Goal: Task Accomplishment & Management: Complete application form

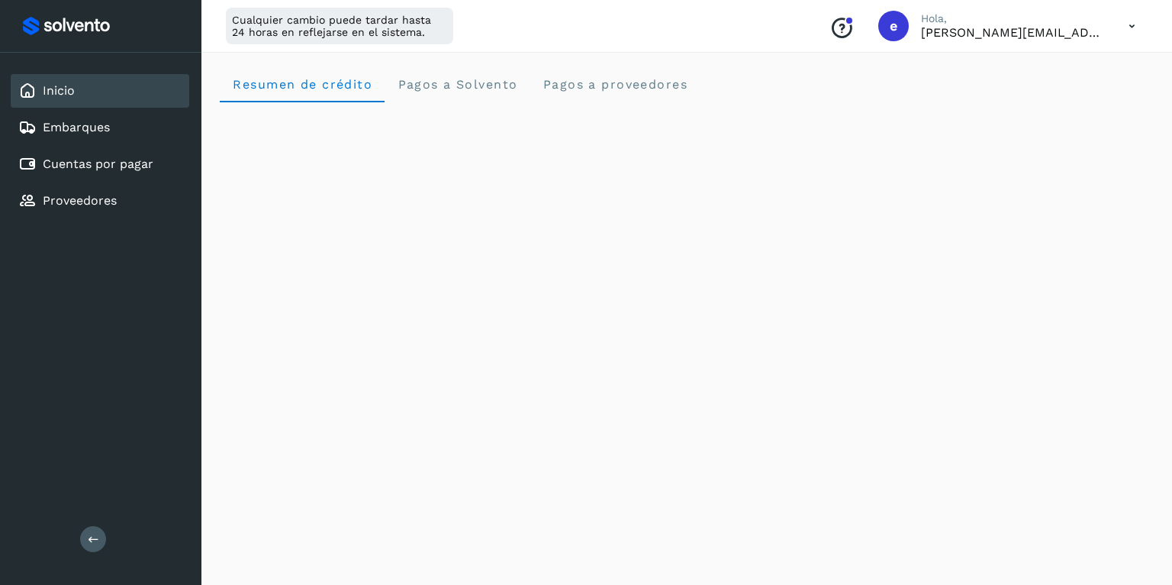
click at [1129, 24] on icon at bounding box center [1132, 26] width 31 height 31
click at [1078, 93] on div "Cerrar sesión" at bounding box center [1057, 98] width 182 height 29
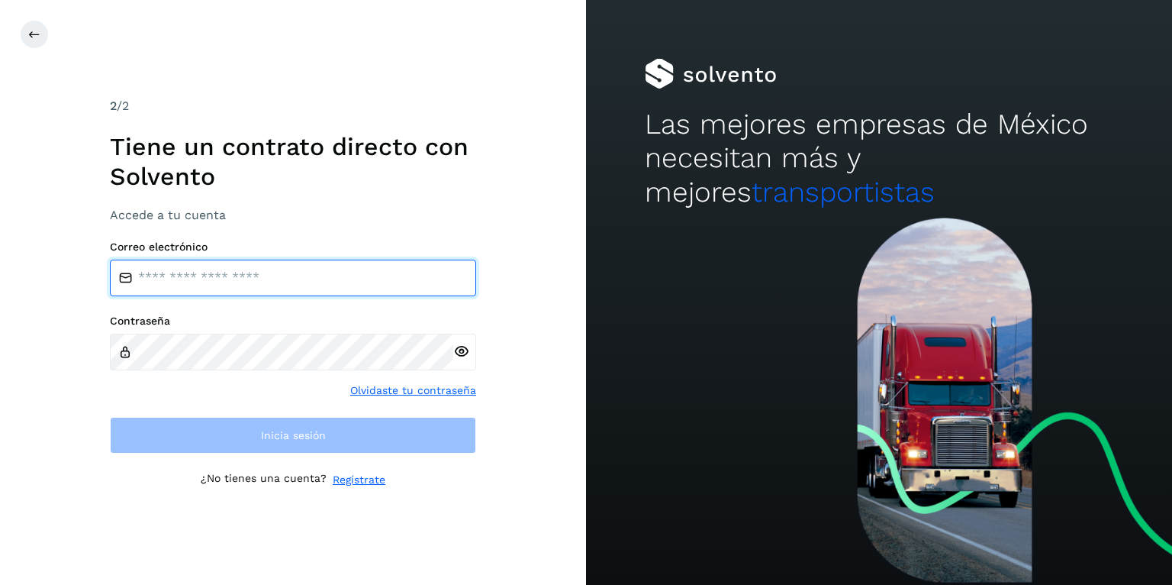
click at [335, 277] on input "email" at bounding box center [293, 278] width 366 height 37
type input "**********"
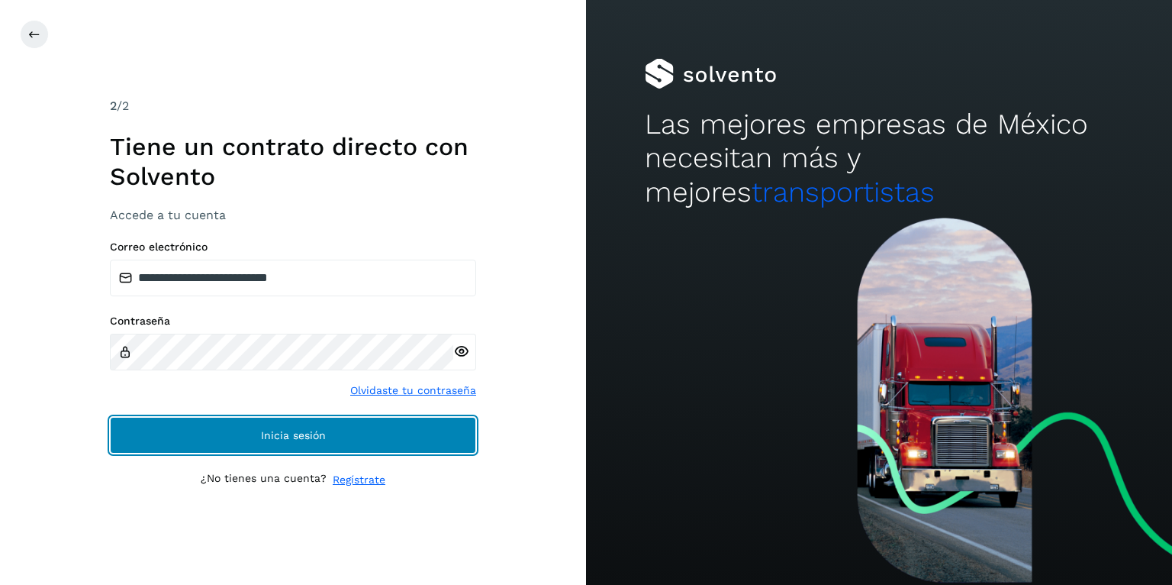
click at [293, 441] on button "Inicia sesión" at bounding box center [293, 435] width 366 height 37
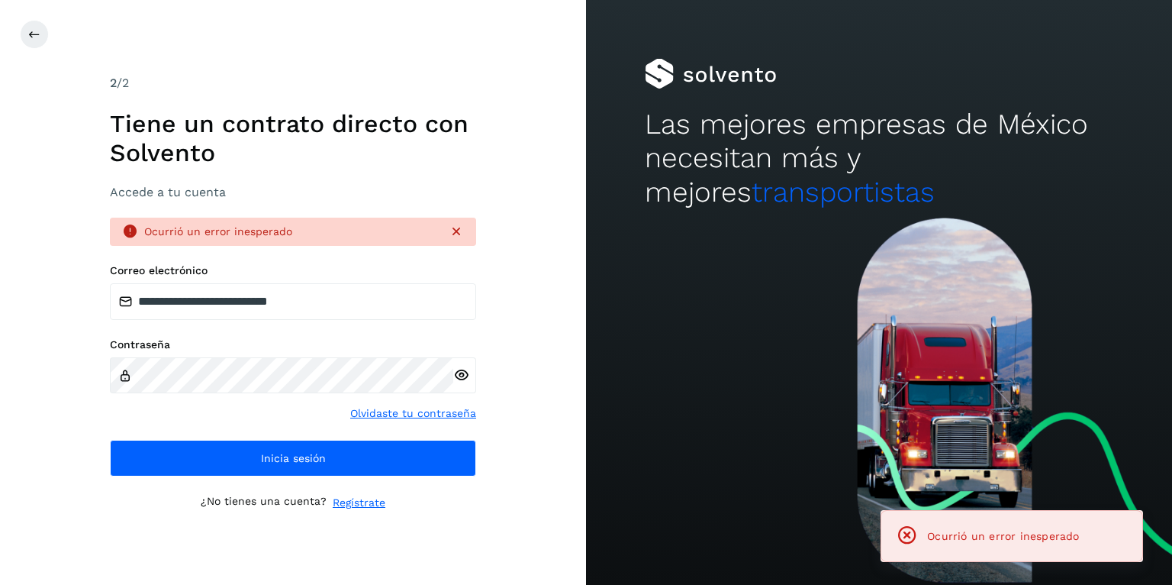
click at [457, 372] on icon at bounding box center [461, 375] width 16 height 16
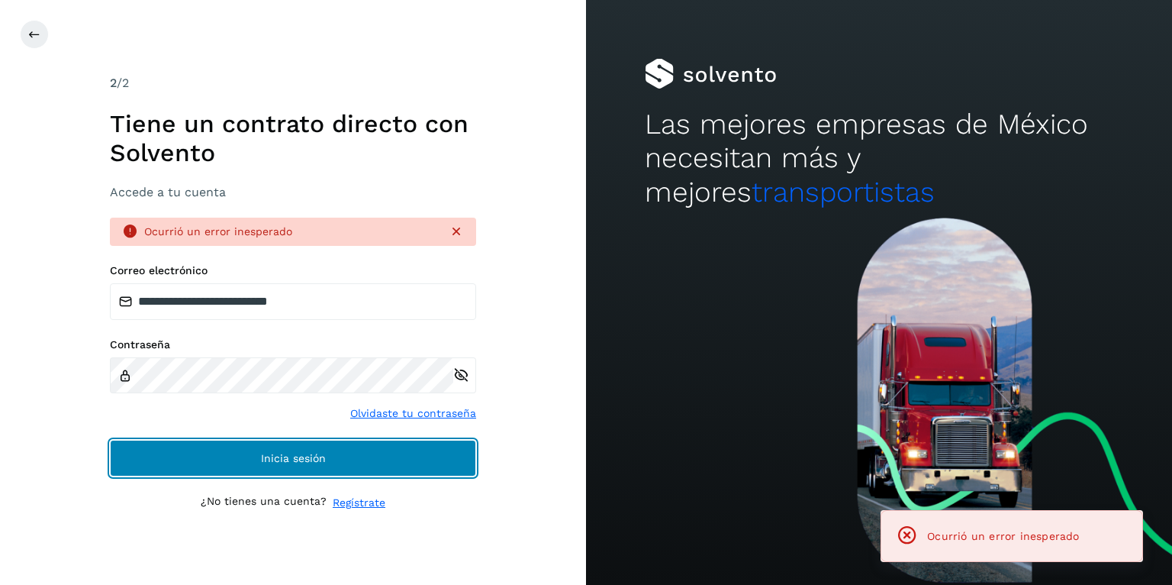
click at [287, 450] on button "Inicia sesión" at bounding box center [293, 458] width 366 height 37
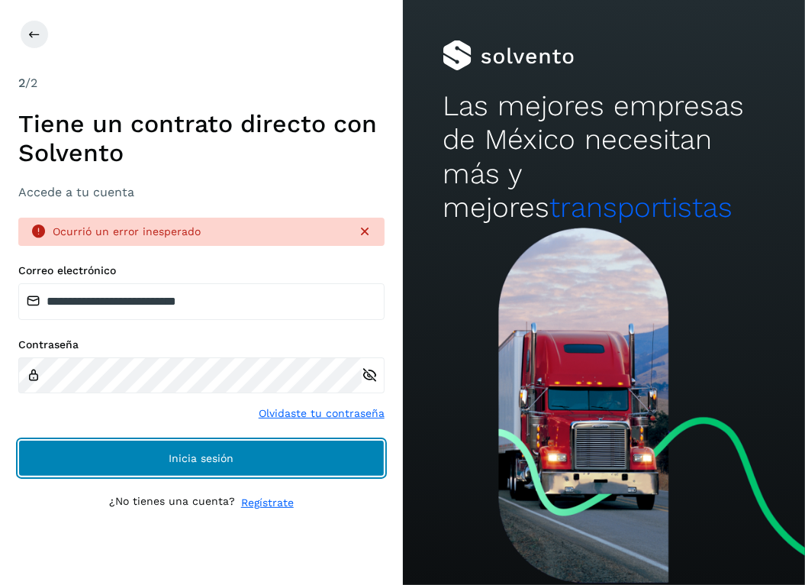
click at [298, 450] on button "Inicia sesión" at bounding box center [201, 458] width 366 height 37
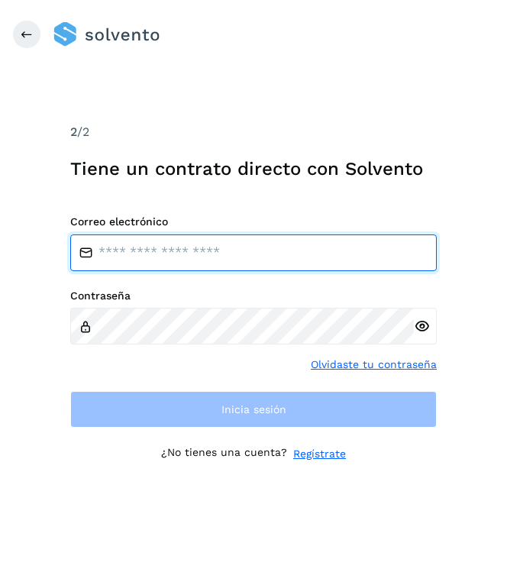
click at [297, 250] on input "email" at bounding box center [253, 252] width 366 height 37
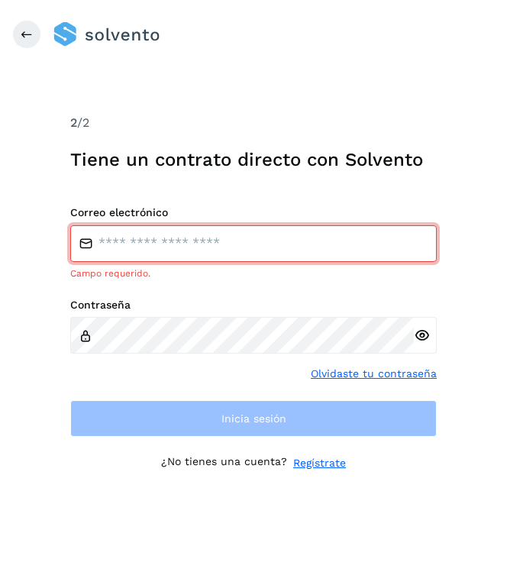
type input "**********"
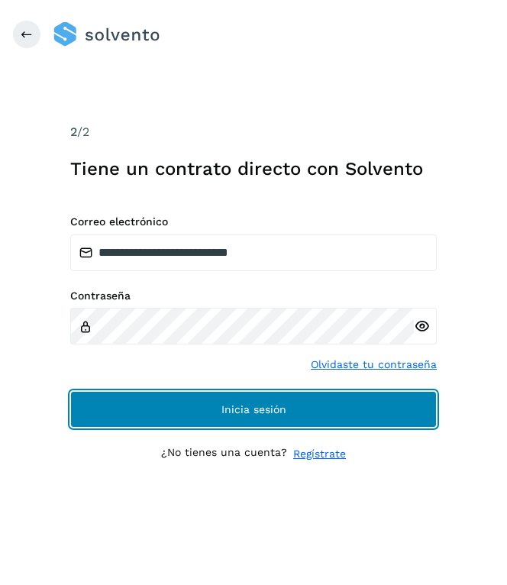
click at [336, 409] on button "Inicia sesión" at bounding box center [253, 409] width 366 height 37
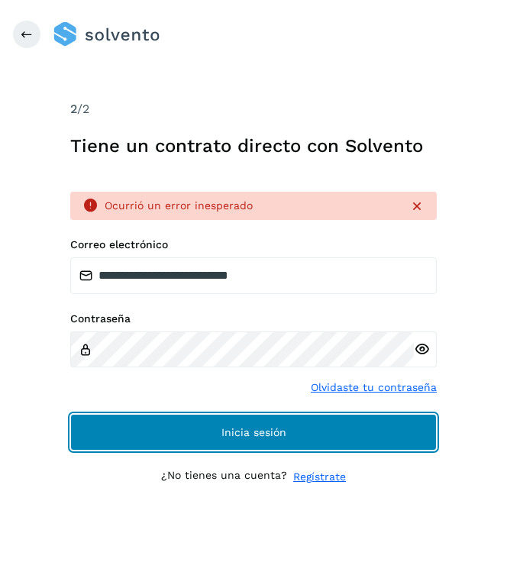
click at [262, 429] on span "Inicia sesión" at bounding box center [253, 432] width 65 height 11
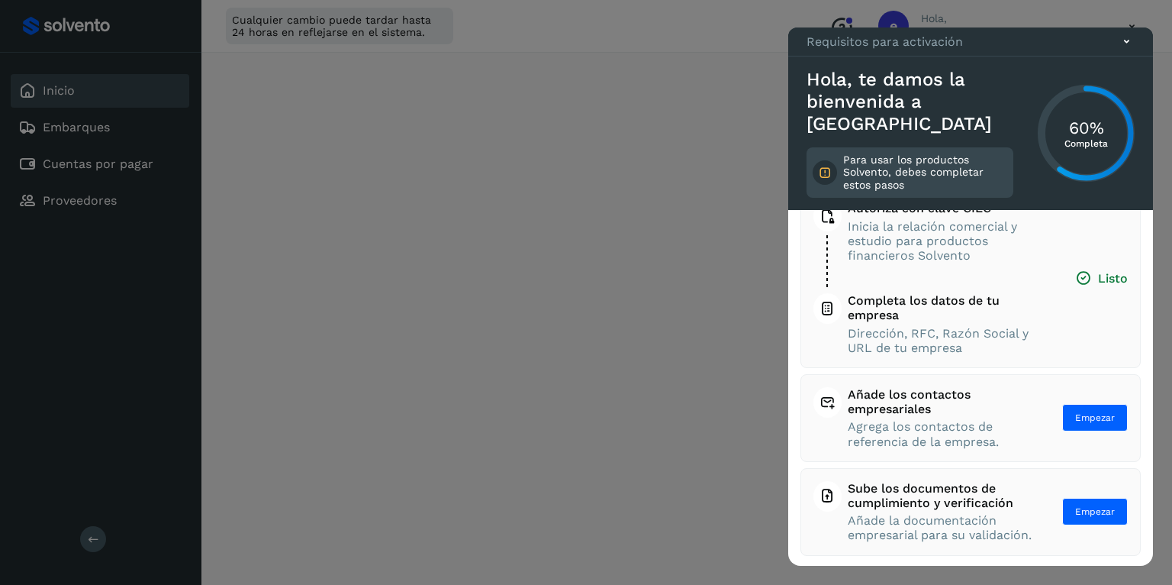
scroll to position [73, 0]
click at [506, 514] on span "Empezar" at bounding box center [1095, 512] width 40 height 14
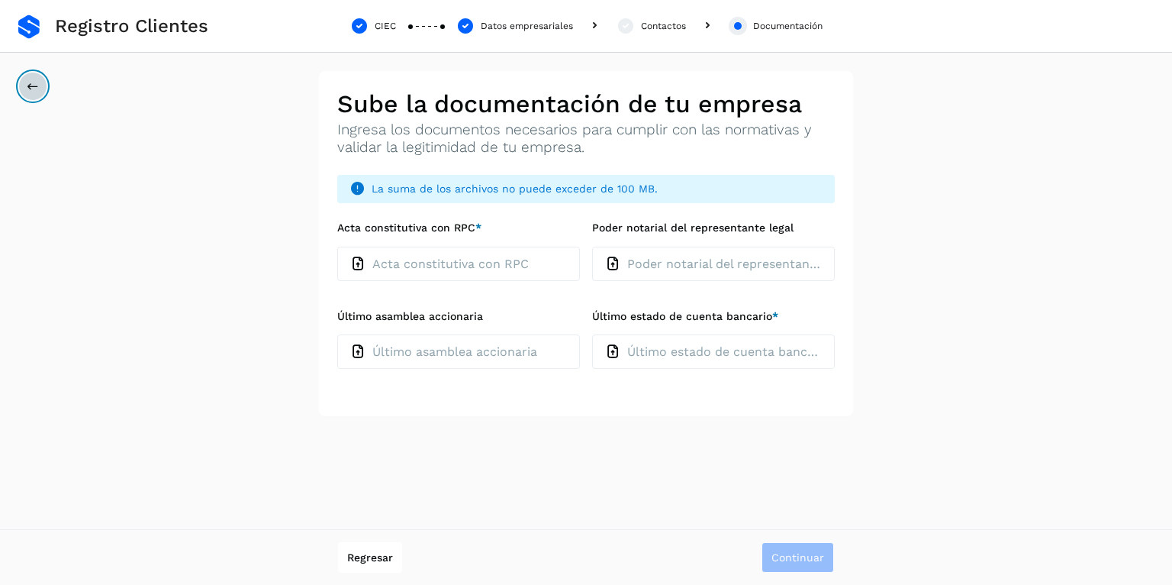
click at [44, 82] on button at bounding box center [32, 86] width 29 height 29
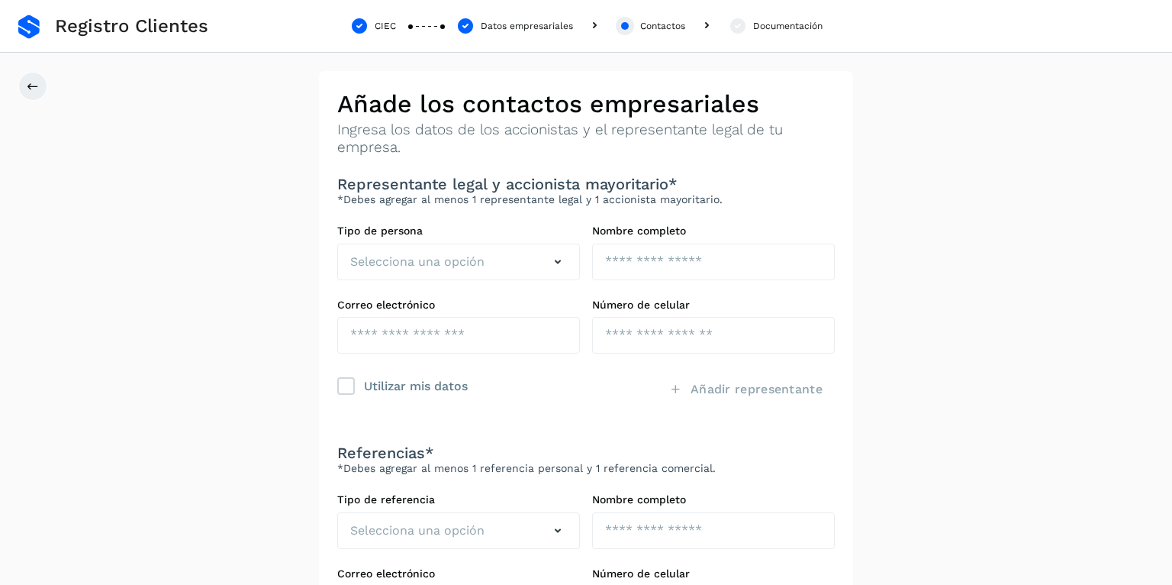
click at [21, 23] on link at bounding box center [28, 27] width 21 height 24
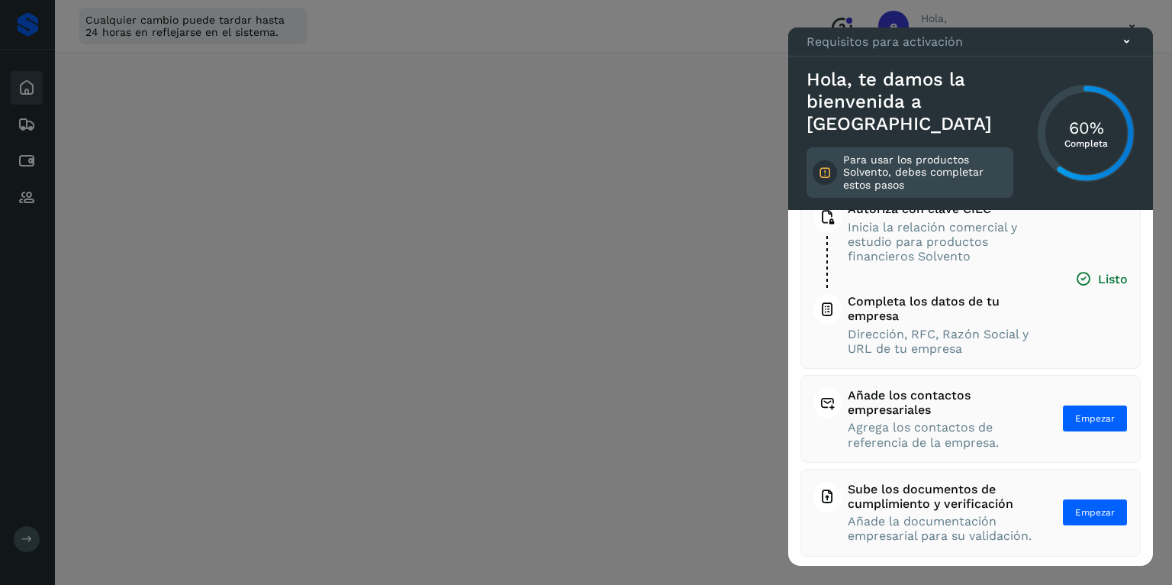
scroll to position [98, 0]
click at [1111, 411] on span "Empezar" at bounding box center [1095, 418] width 40 height 14
